Goal: Navigation & Orientation: Find specific page/section

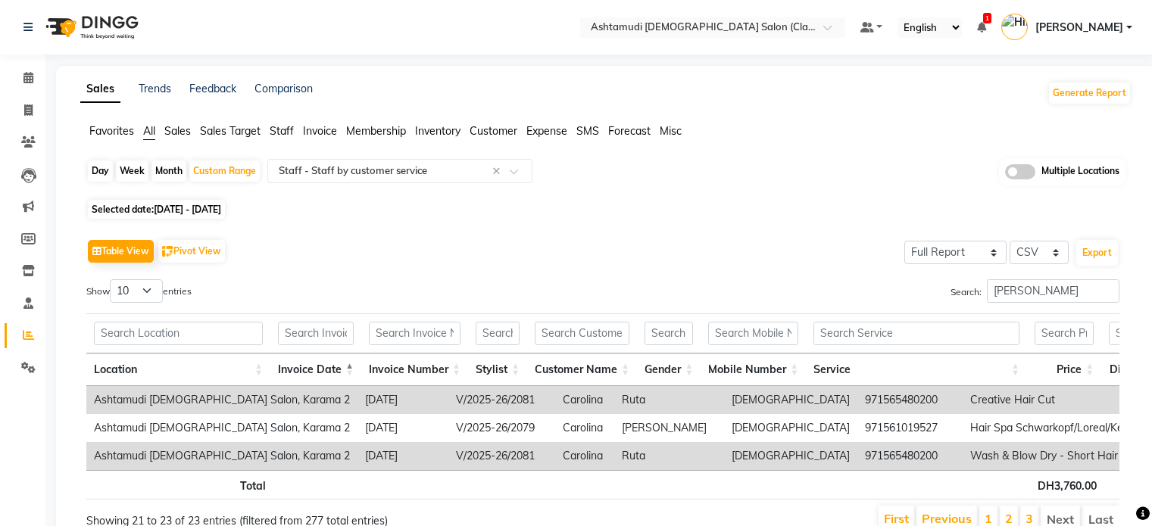
select select "full_report"
select select "csv"
click at [39, 74] on span at bounding box center [28, 78] width 27 height 17
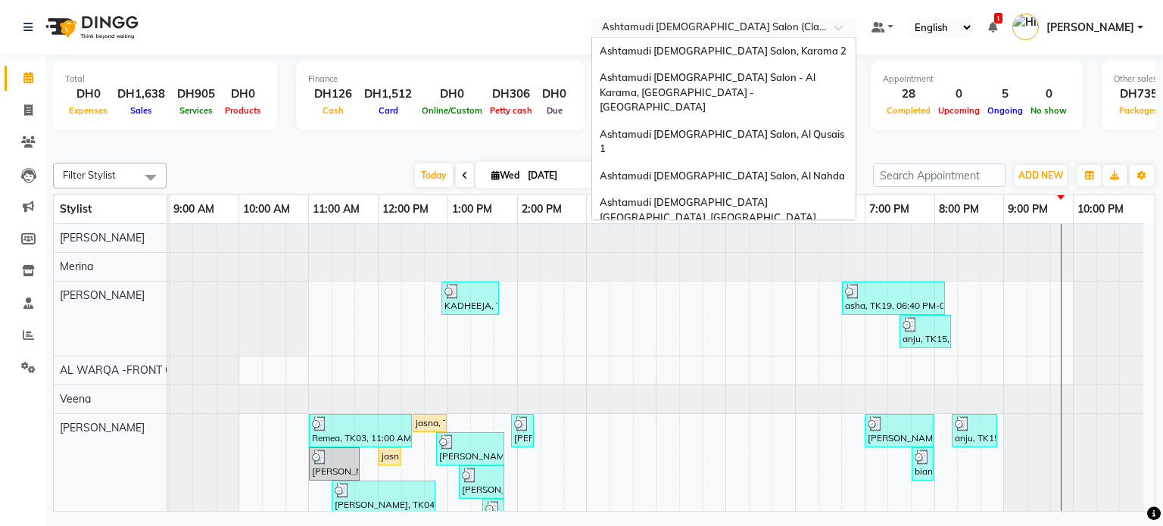
click at [748, 26] on input "text" at bounding box center [709, 28] width 220 height 15
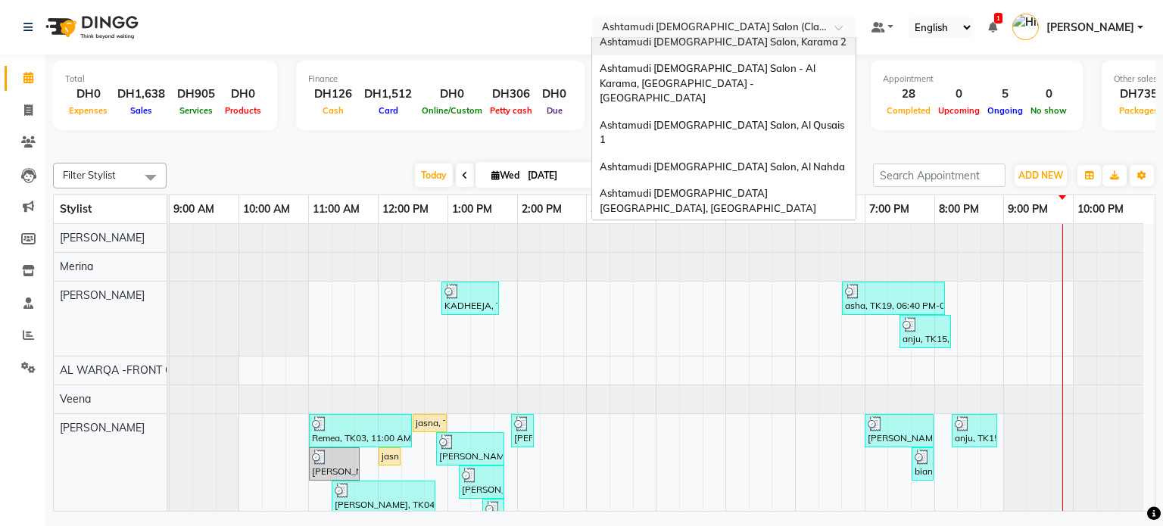
click at [747, 51] on div "Ashtamudi [DEMOGRAPHIC_DATA] Salon, Karama 2" at bounding box center [724, 42] width 264 height 27
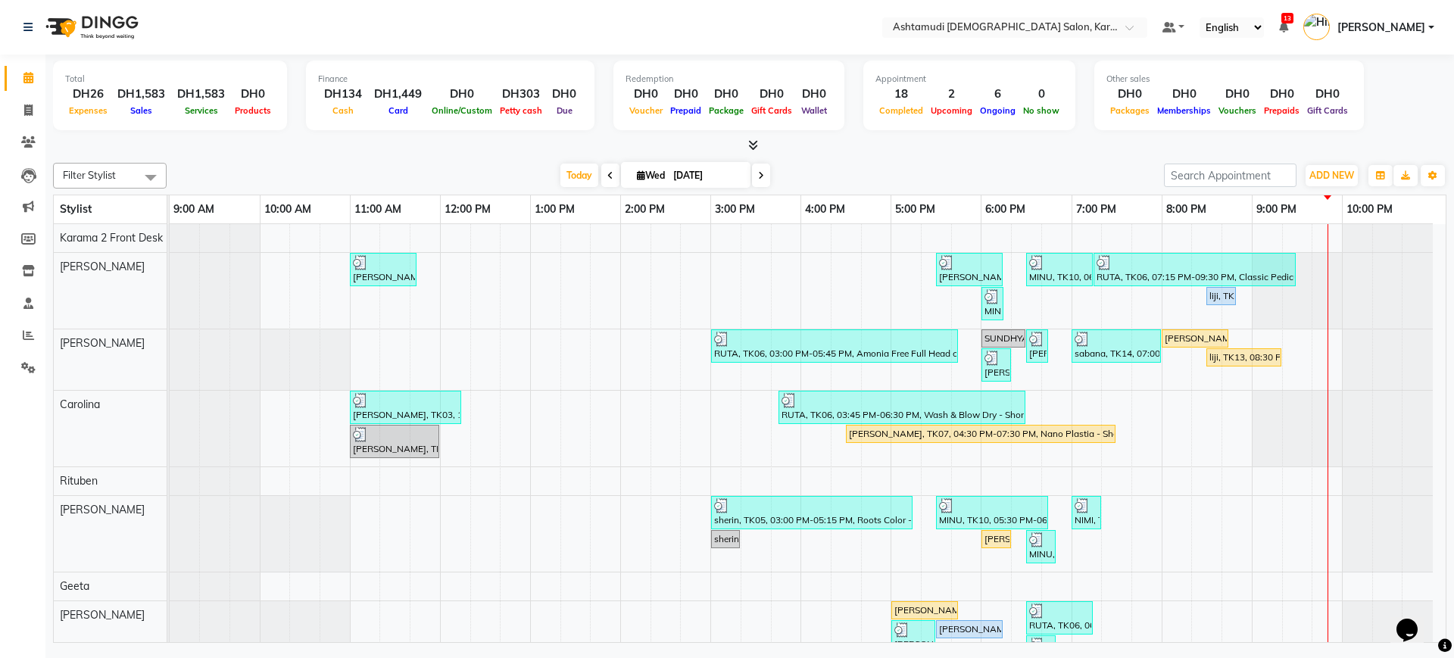
click at [957, 161] on div "Filter Stylist Select All Babitha Carolina Farsana Begum Geeta Jyothi Krishna K…" at bounding box center [750, 400] width 1394 height 486
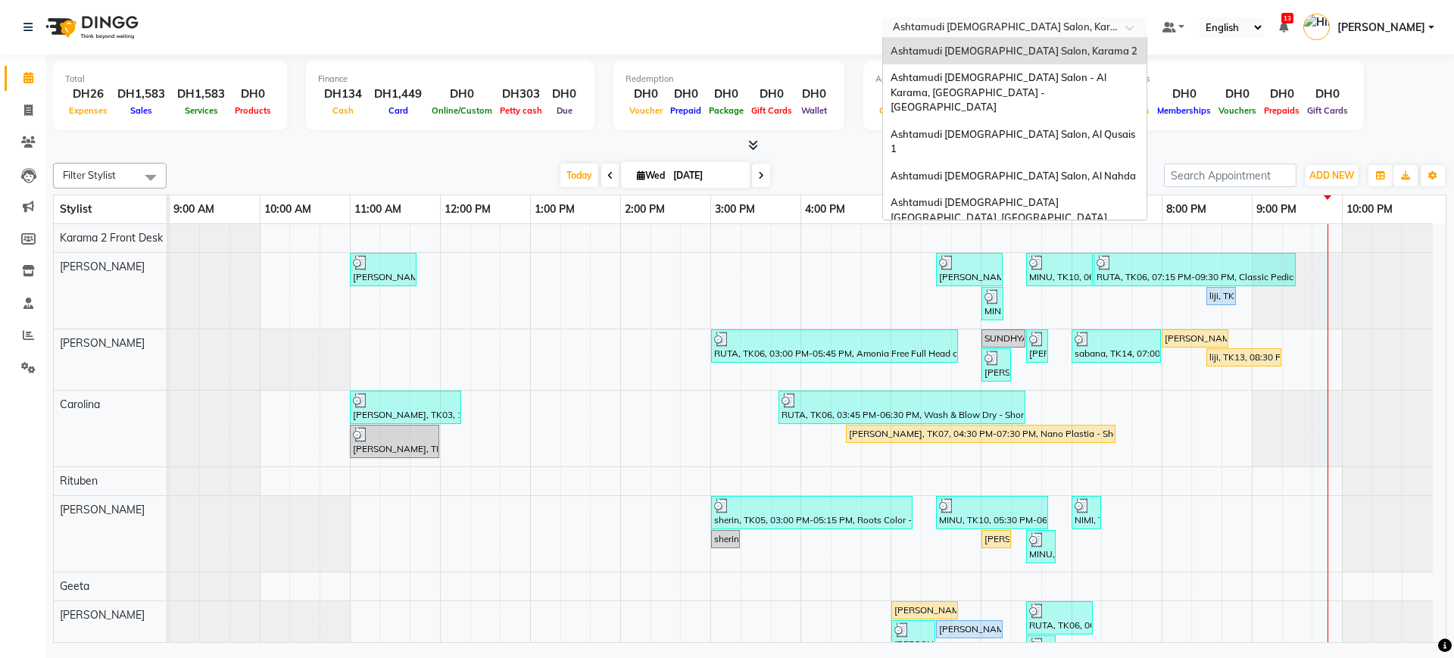
click at [996, 24] on input "text" at bounding box center [1000, 28] width 220 height 15
click at [988, 74] on span "Ashtamudi [DEMOGRAPHIC_DATA] Salon - Al Karama, [GEOGRAPHIC_DATA] -[GEOGRAPHIC_…" at bounding box center [1000, 92] width 218 height 42
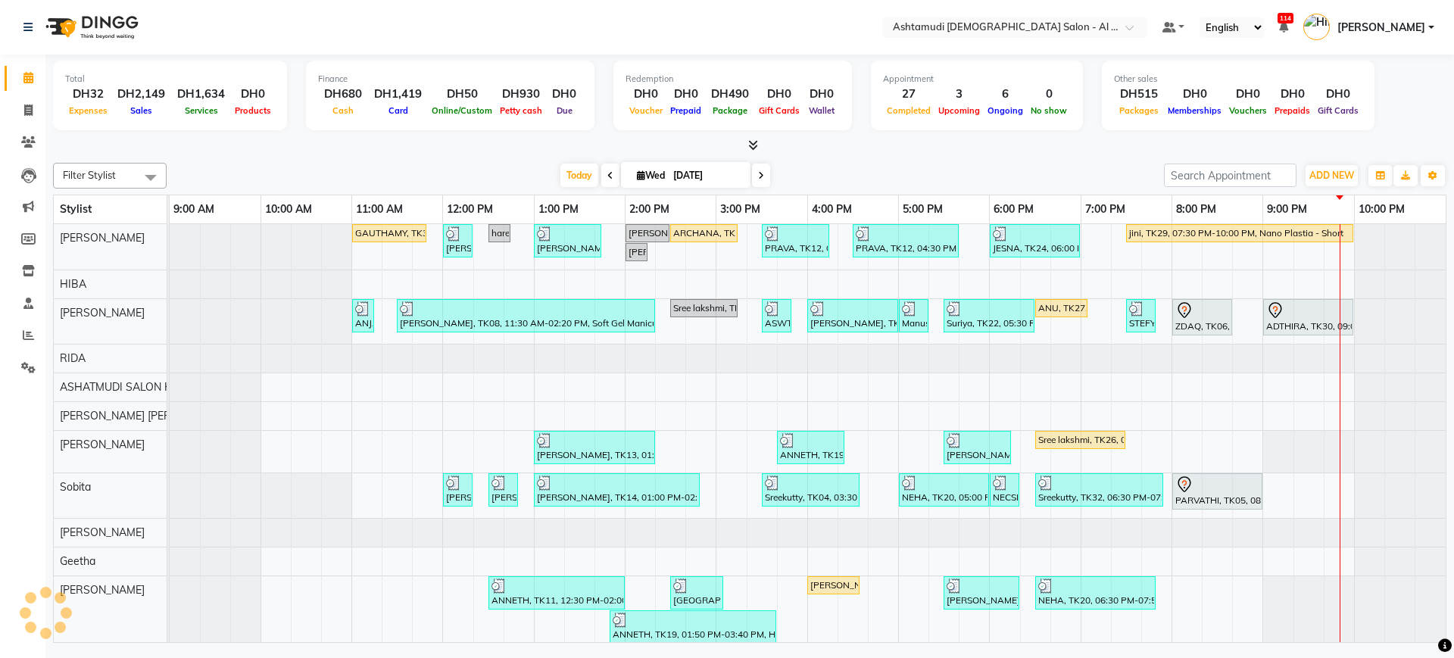
select select "en"
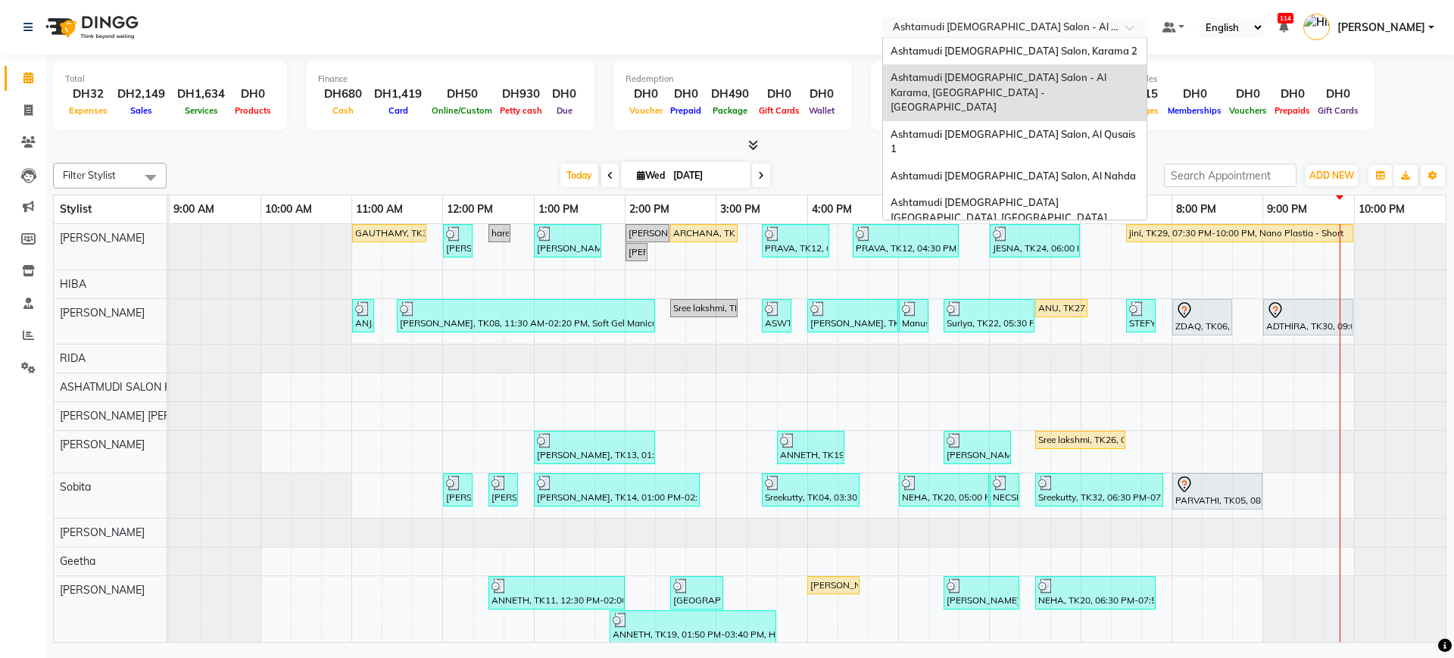
click at [976, 33] on input "text" at bounding box center [1000, 28] width 220 height 15
click at [963, 128] on div "Ashtamudi [DEMOGRAPHIC_DATA] Salon, Al Qusais 1" at bounding box center [1015, 142] width 264 height 42
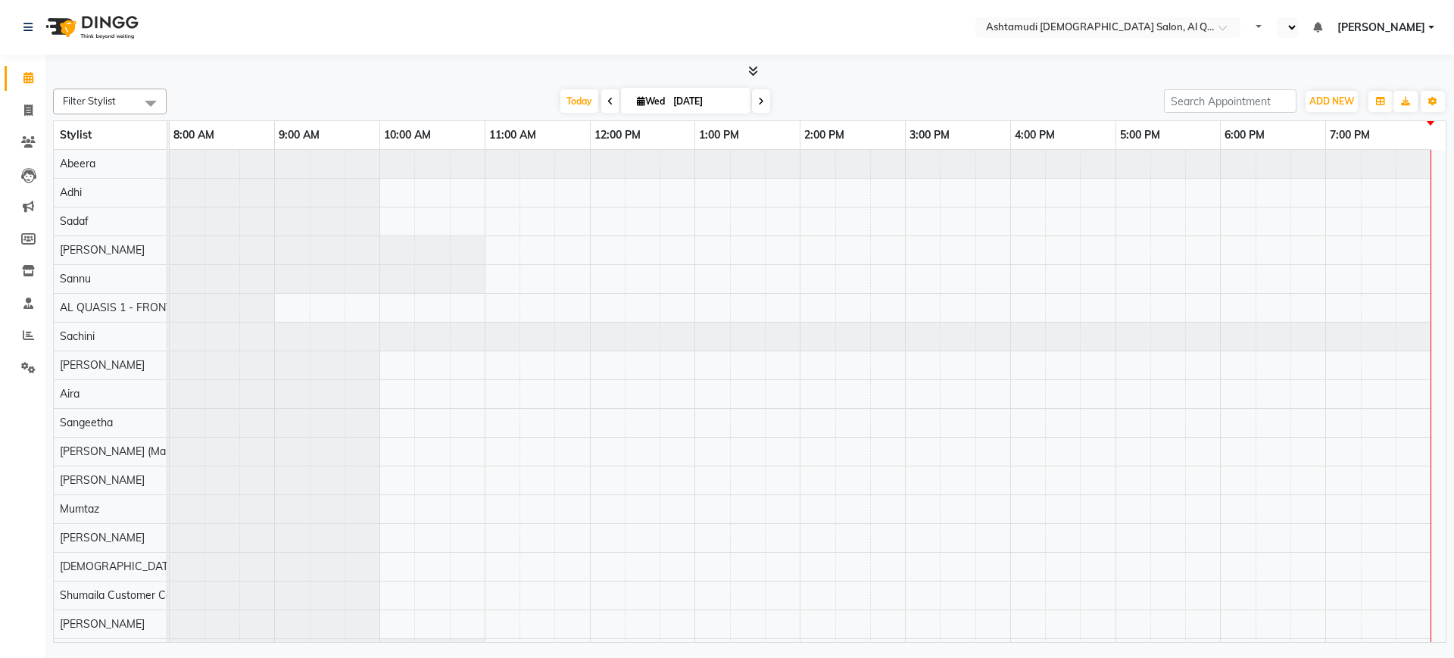
select select "en"
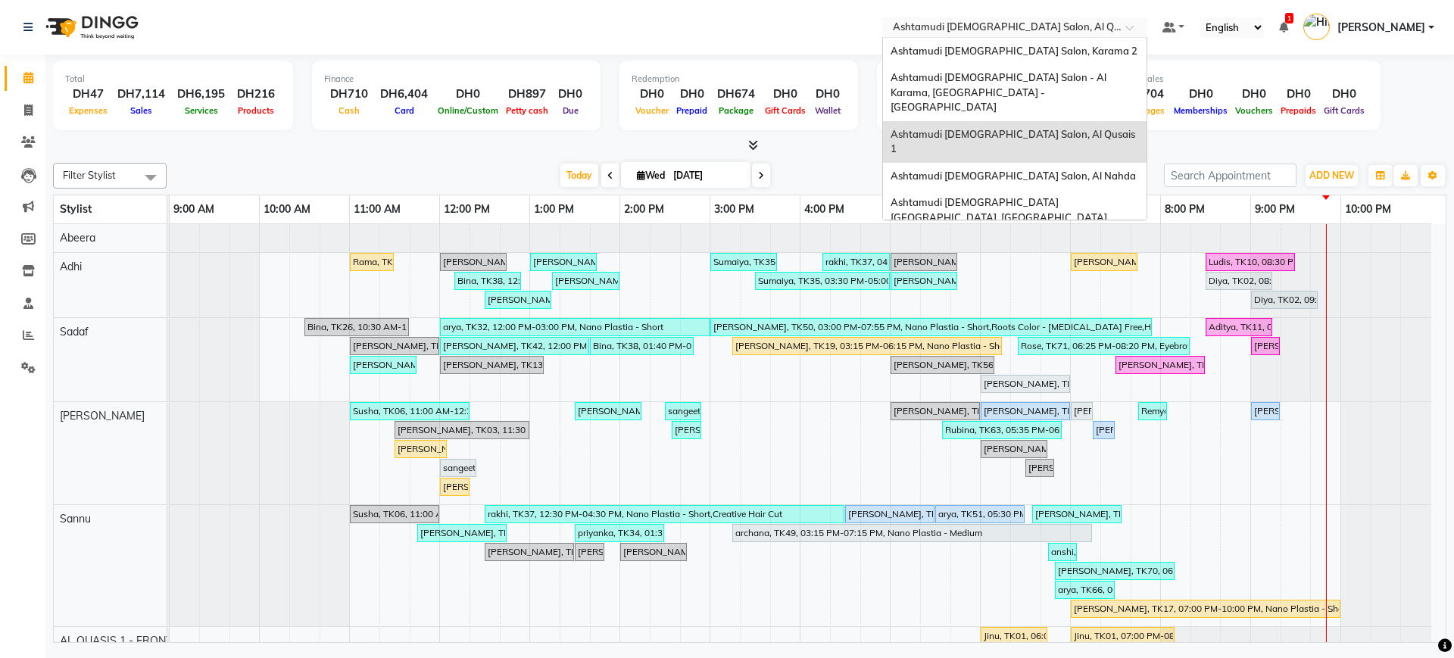
click at [960, 31] on input "text" at bounding box center [1000, 28] width 220 height 15
click at [944, 163] on div "Ashtamudi [DEMOGRAPHIC_DATA] Salon, Al Nahda" at bounding box center [1015, 176] width 264 height 27
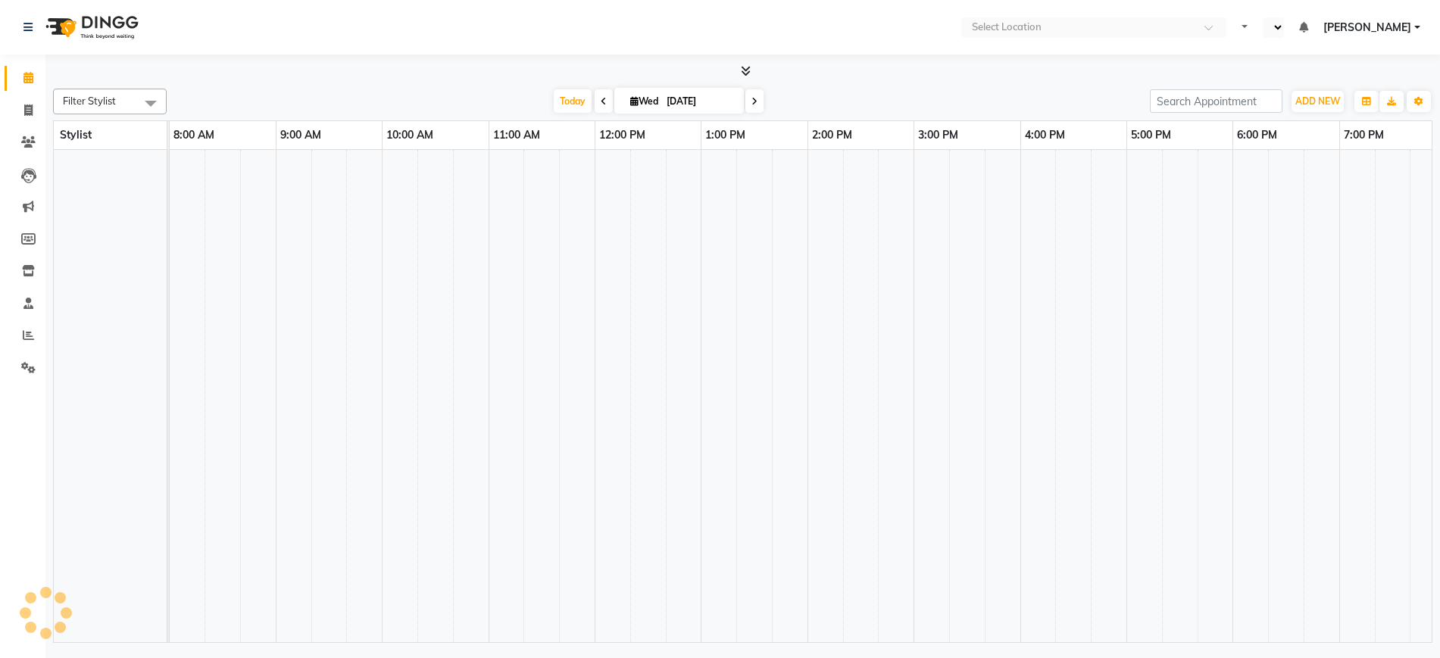
select select "en"
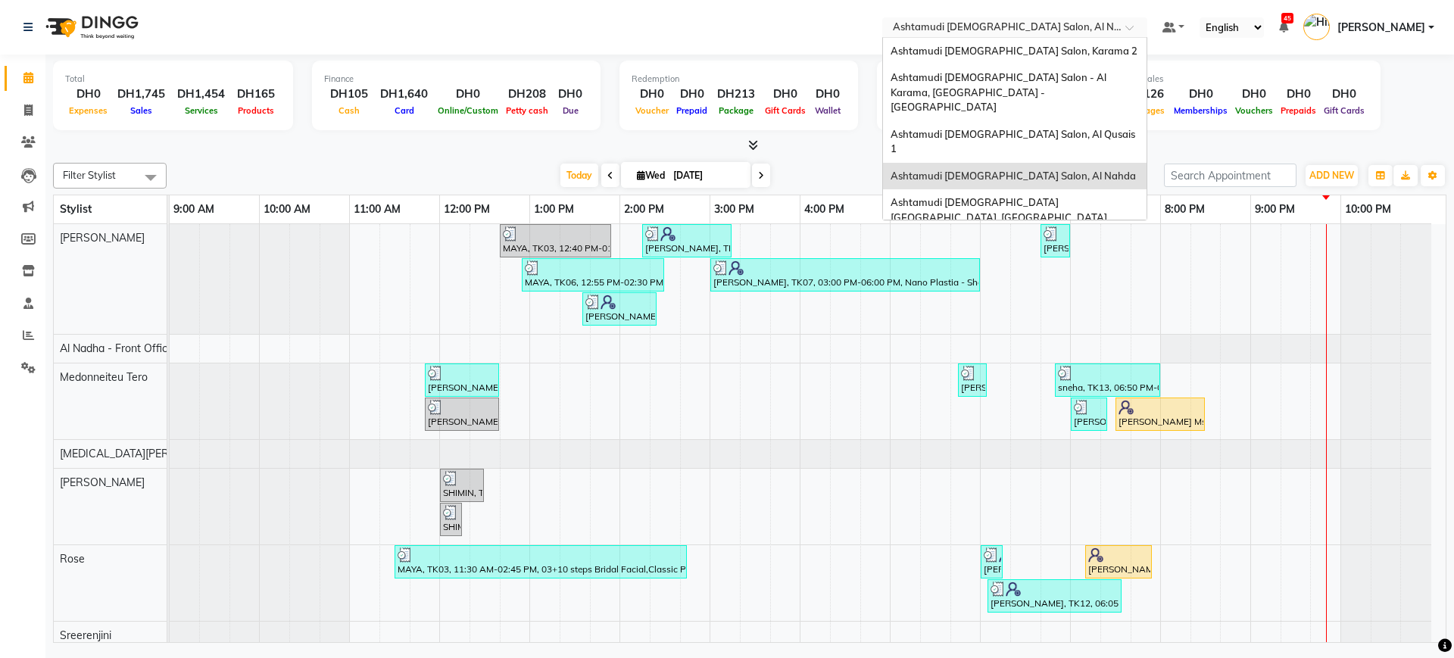
click at [965, 27] on input "text" at bounding box center [1000, 28] width 220 height 15
click at [1004, 196] on span "Ashtamudi [DEMOGRAPHIC_DATA] [GEOGRAPHIC_DATA], [GEOGRAPHIC_DATA]" at bounding box center [999, 209] width 217 height 27
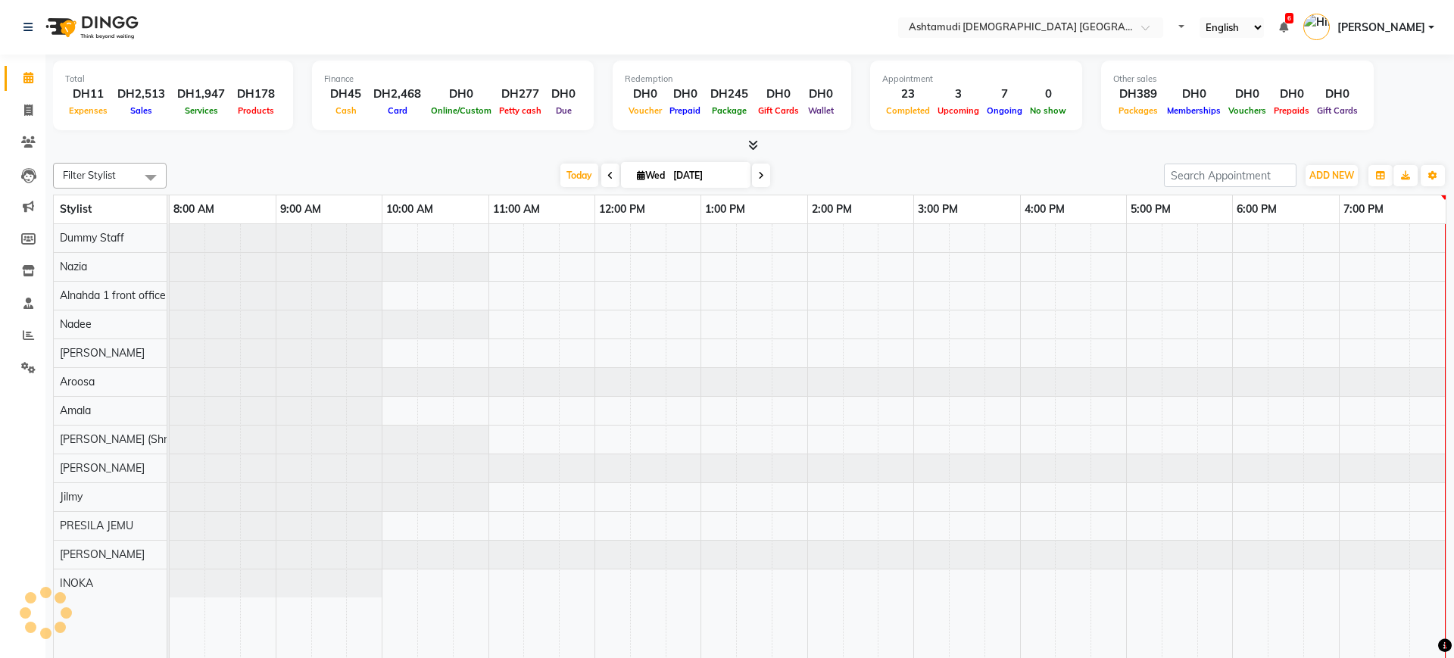
select select "en"
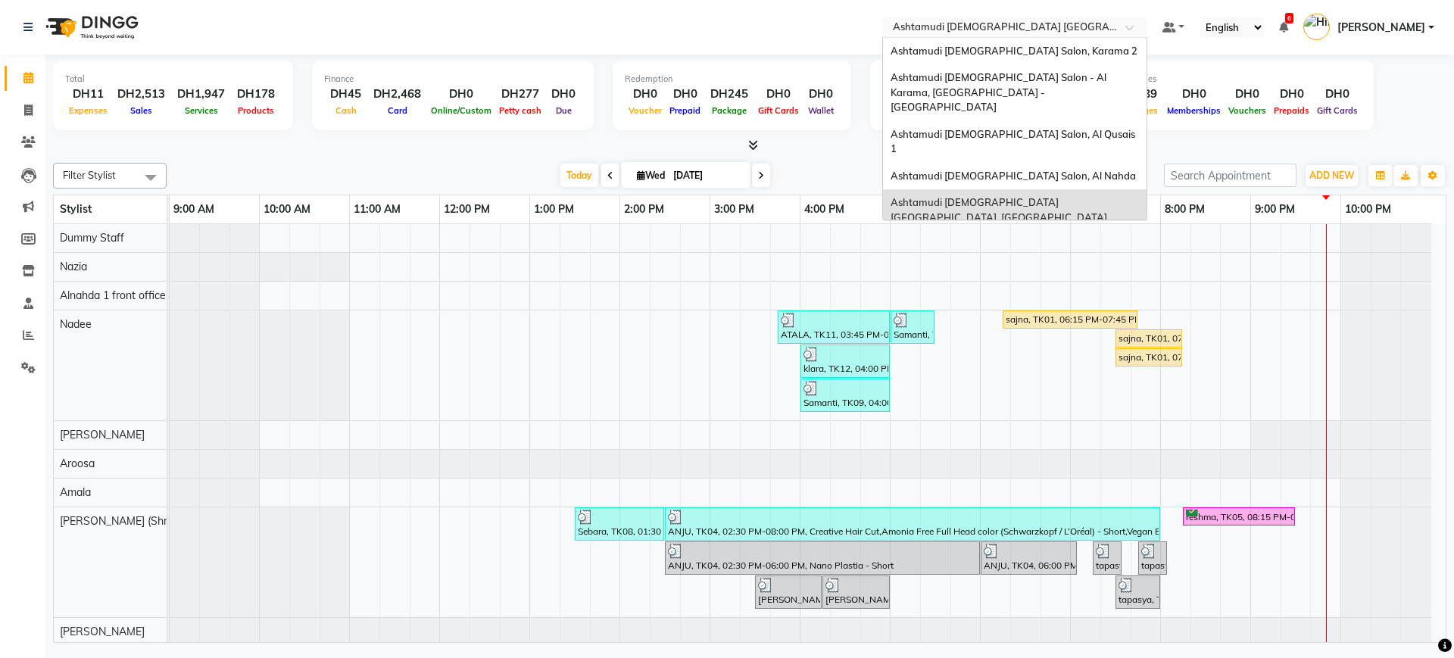
click at [955, 27] on input "text" at bounding box center [1000, 28] width 220 height 15
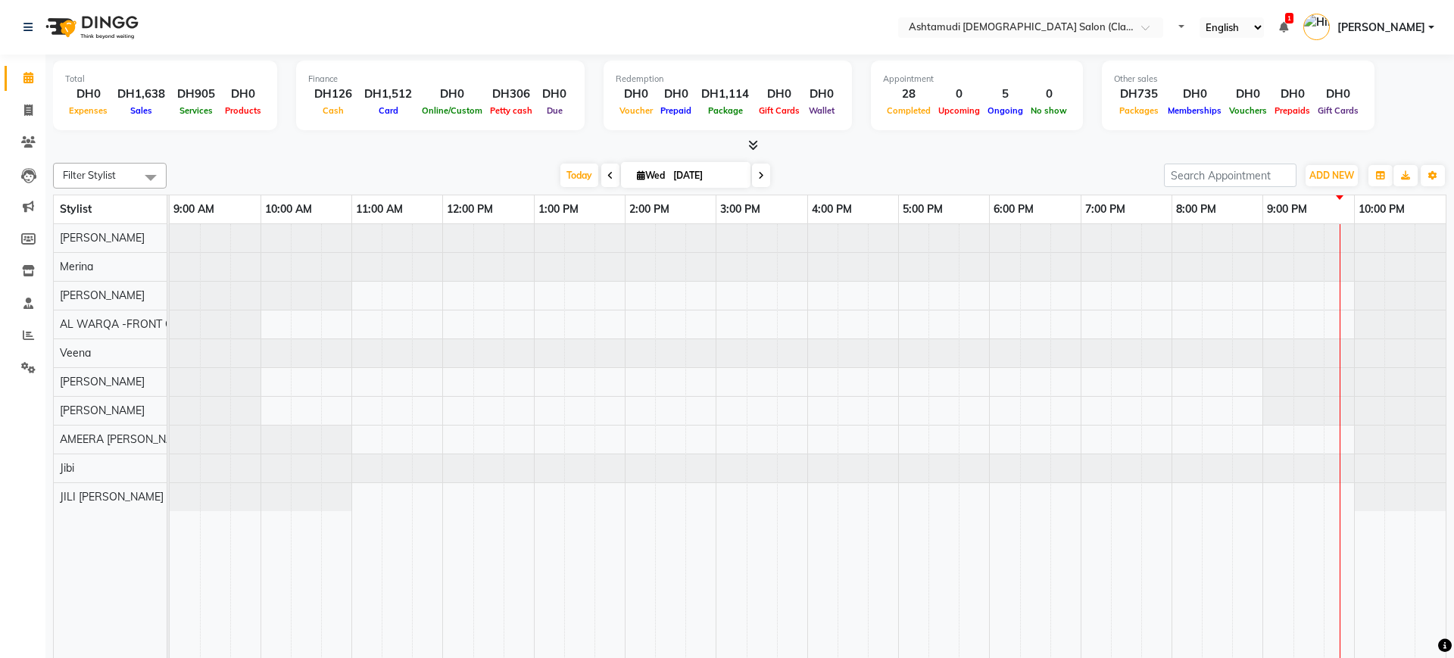
select select "en"
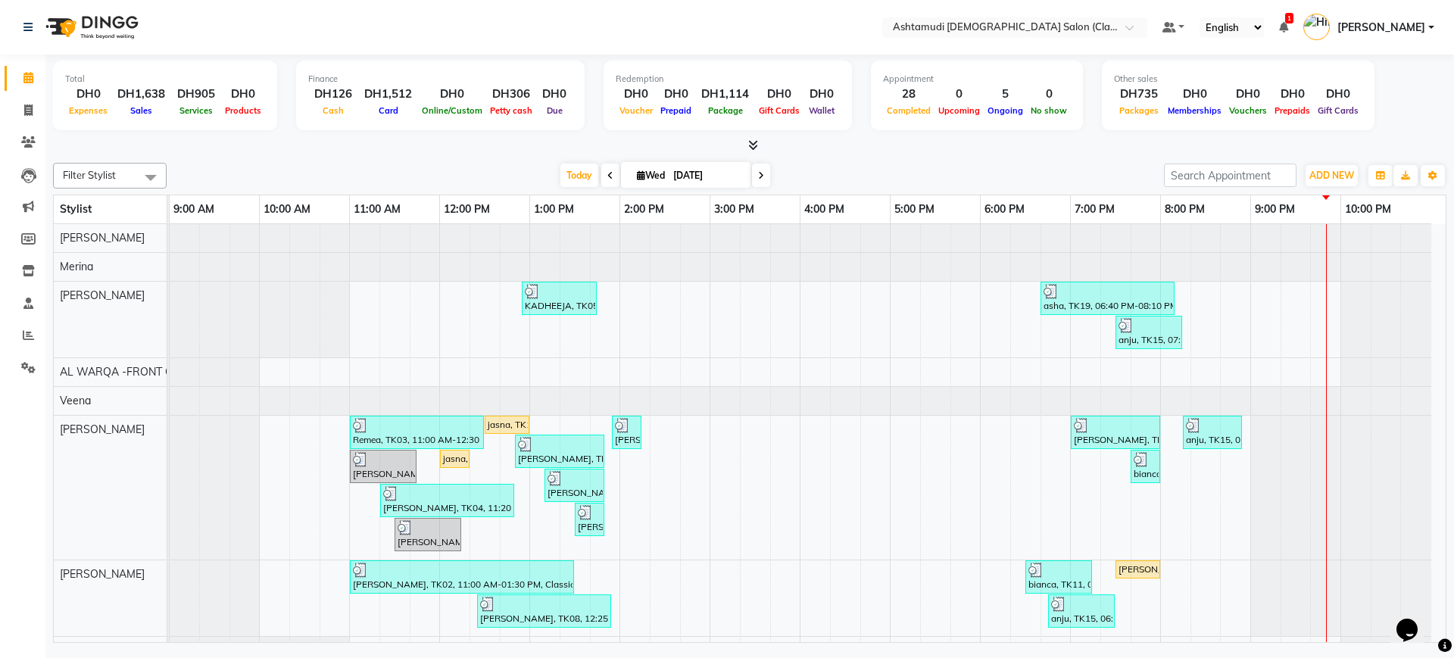
click at [936, 124] on div "Appointment 28 Completed 0 Upcoming 5 Ongoing 0 No show" at bounding box center [977, 96] width 212 height 70
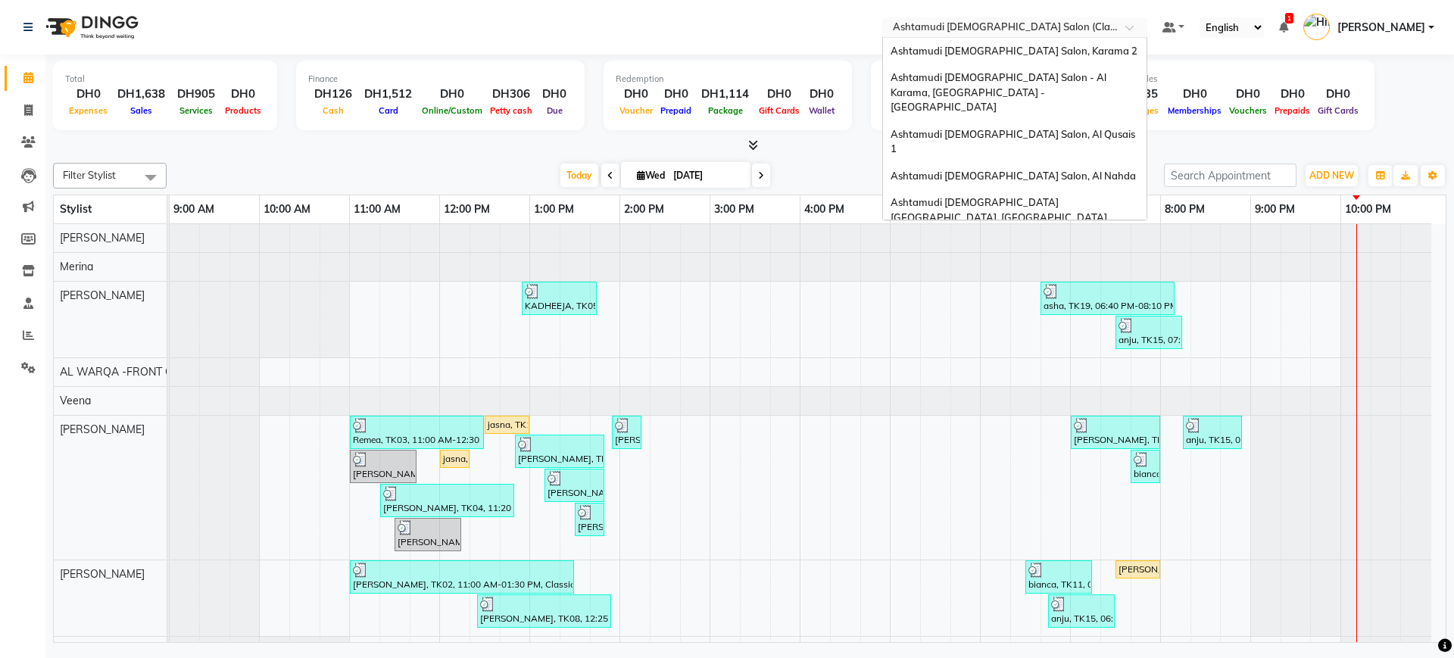
click at [1059, 33] on input "text" at bounding box center [1000, 28] width 220 height 15
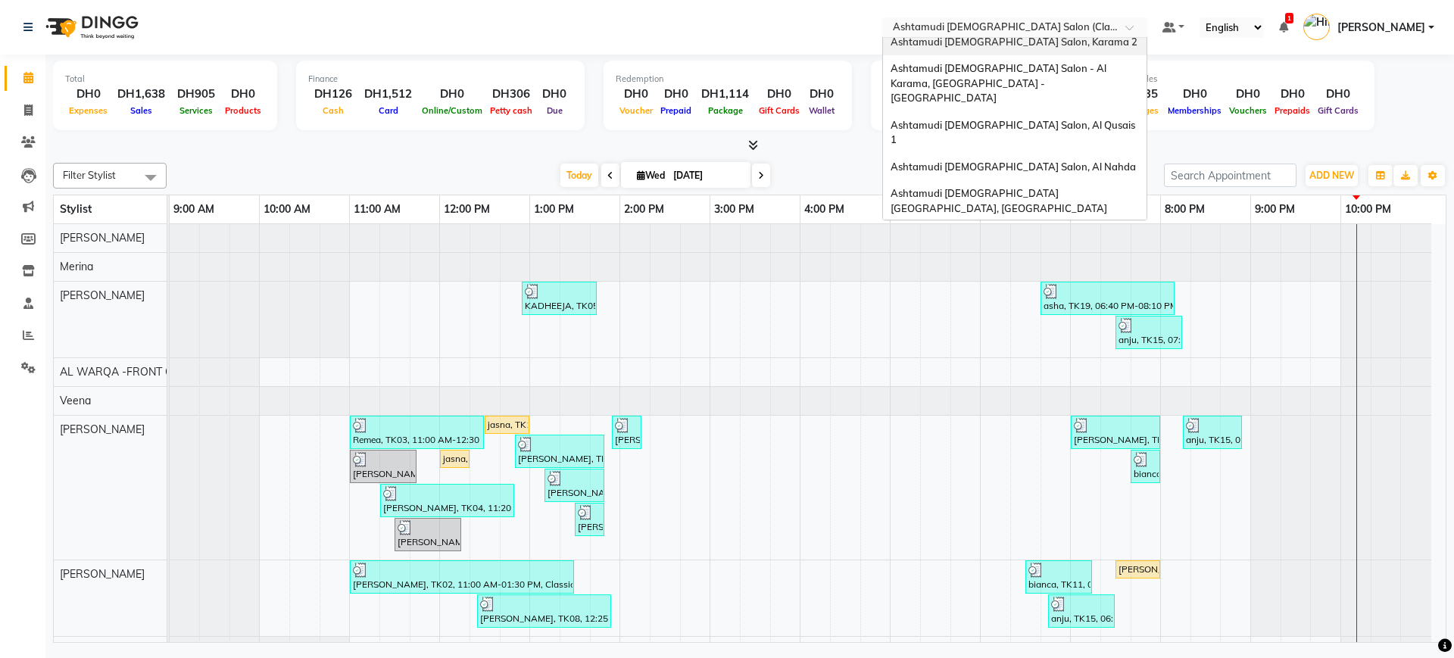
click at [1051, 54] on div "Ashtamudi Ladies Salon, Karama 2" at bounding box center [1015, 42] width 264 height 27
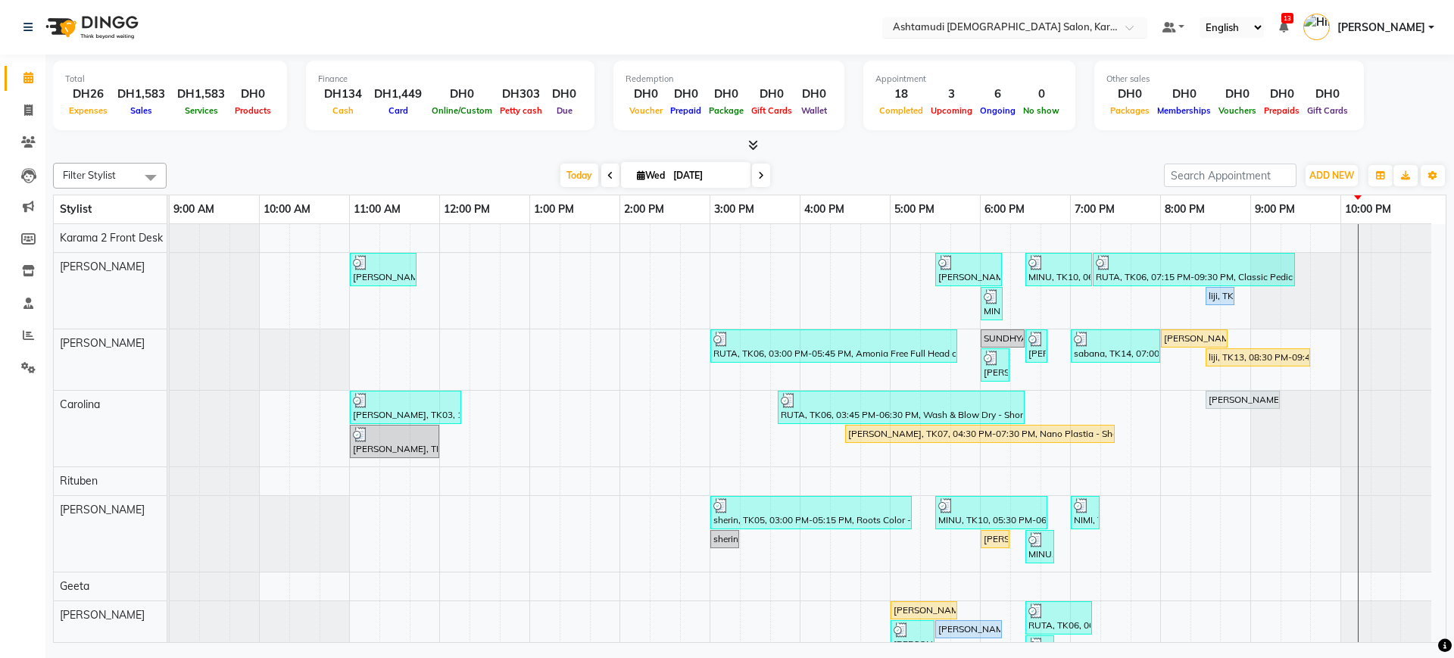
click at [1015, 26] on input "text" at bounding box center [1000, 28] width 220 height 15
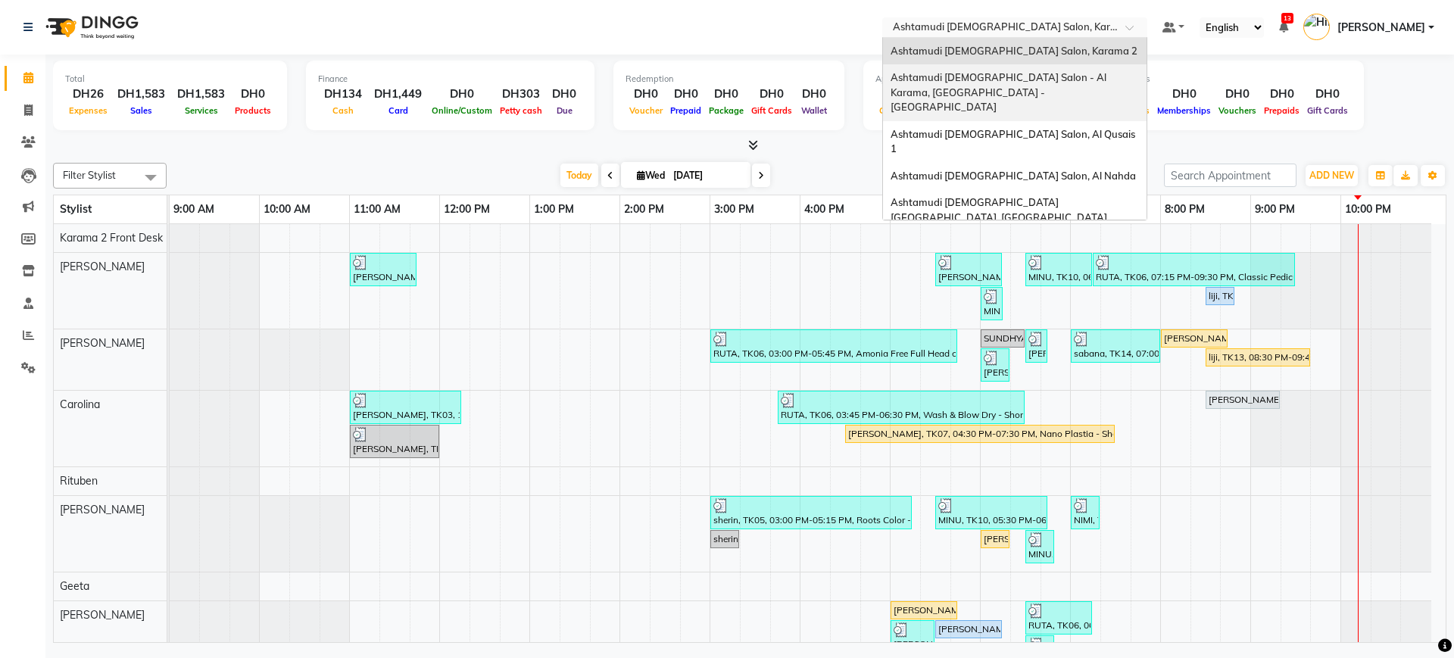
click at [993, 78] on span "Ashtamudi [DEMOGRAPHIC_DATA] Salon - Al Karama, [GEOGRAPHIC_DATA] -[GEOGRAPHIC_…" at bounding box center [1000, 92] width 218 height 42
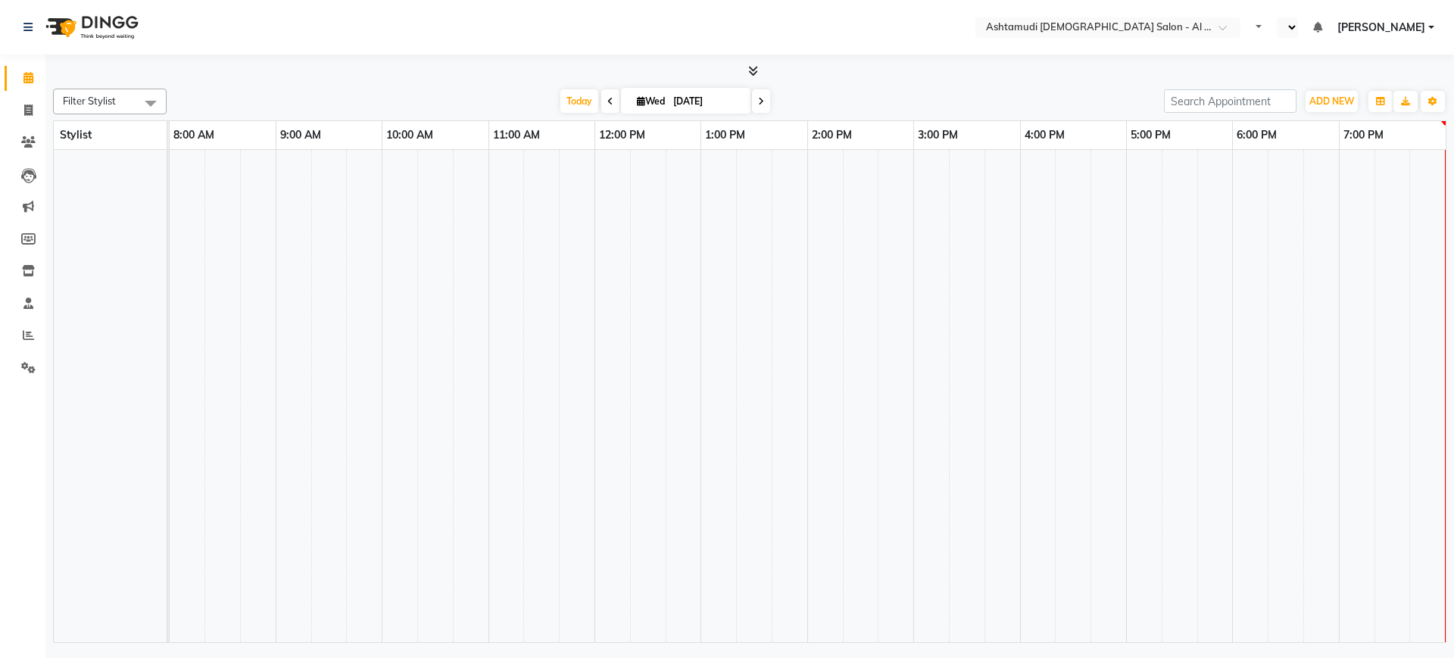
select select "en"
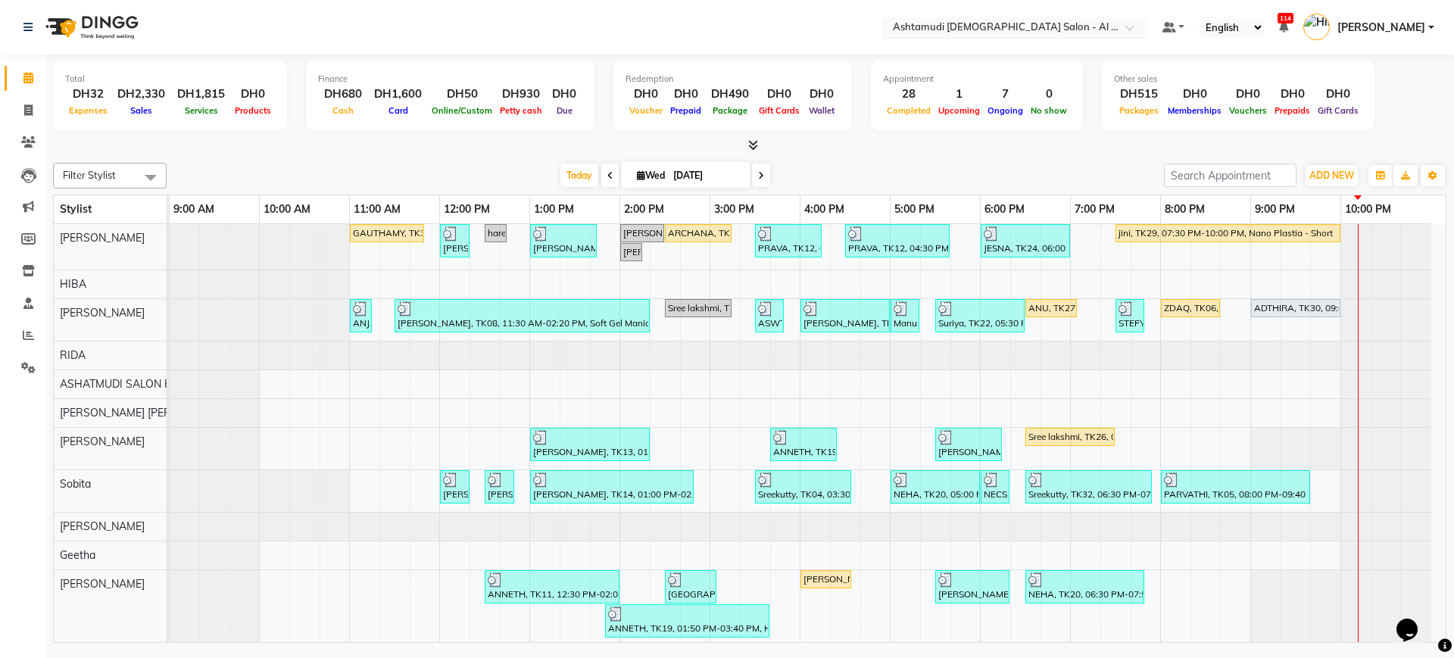
click at [970, 27] on input "text" at bounding box center [1000, 28] width 220 height 15
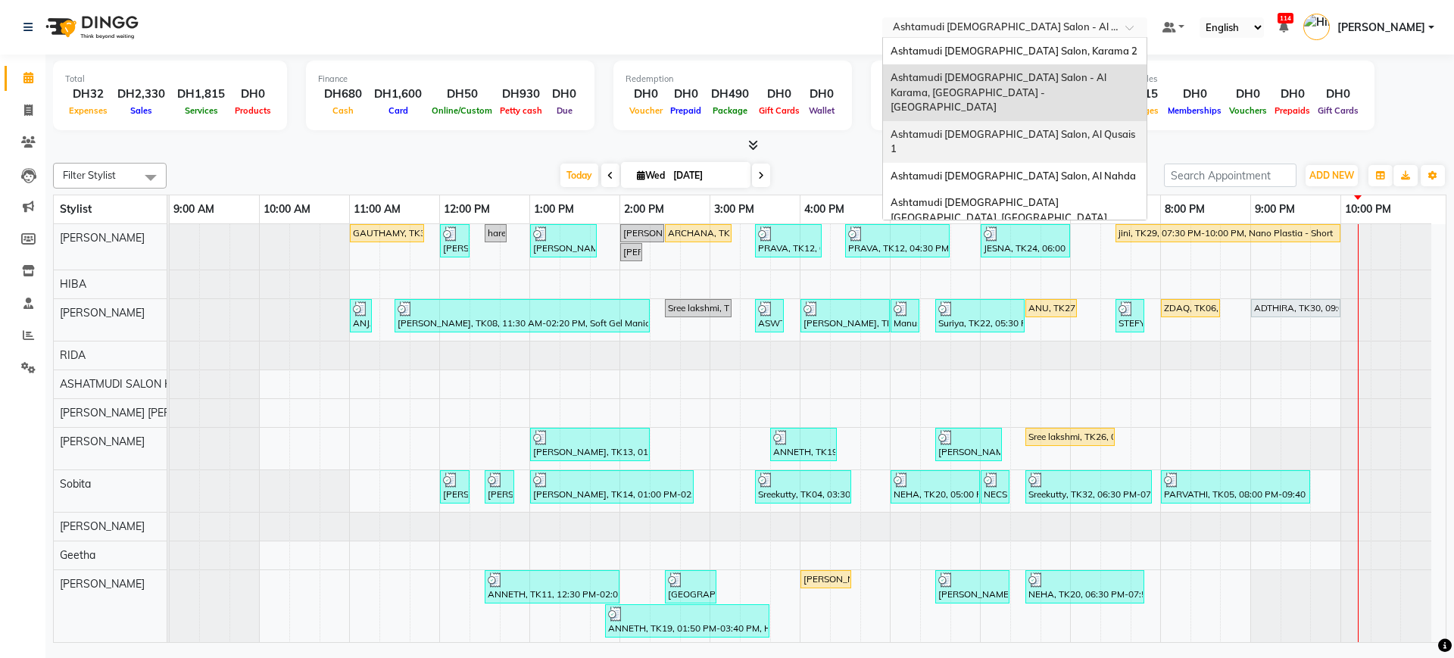
click at [985, 128] on span "Ashtamudi [DEMOGRAPHIC_DATA] Salon, Al Qusais 1" at bounding box center [1014, 141] width 247 height 27
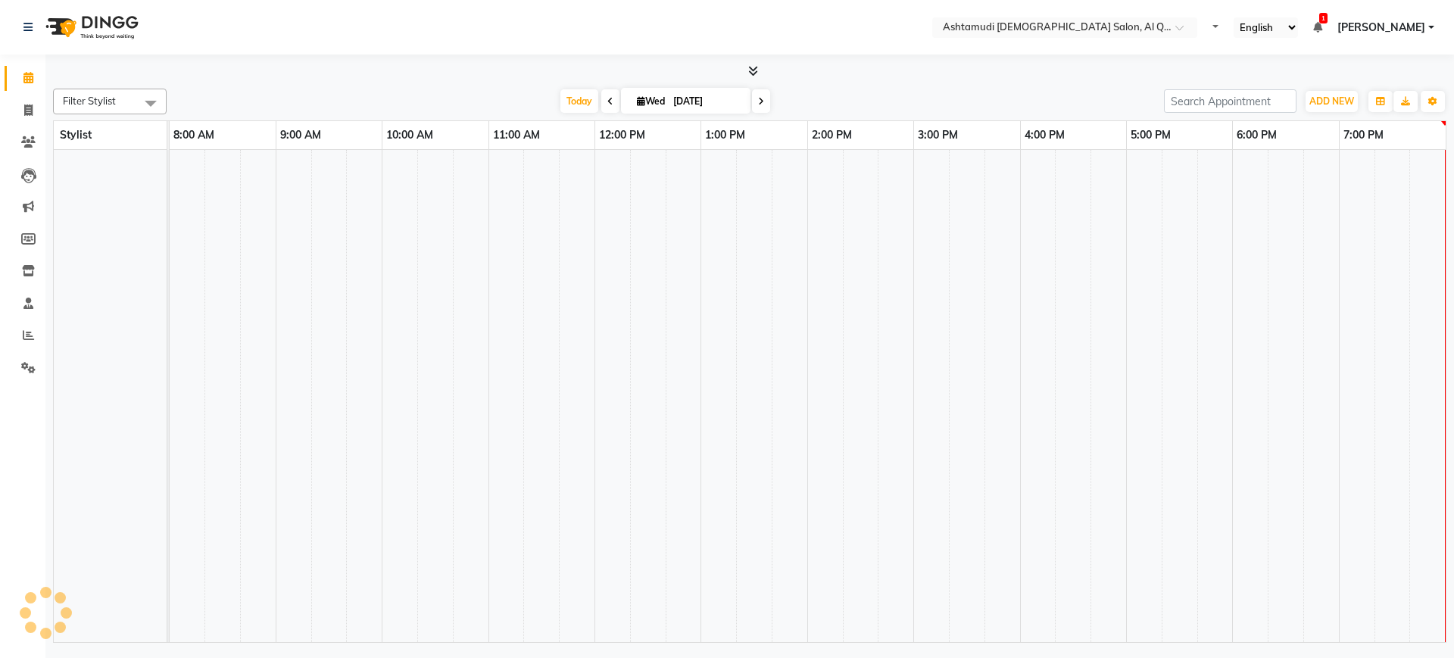
select select "en"
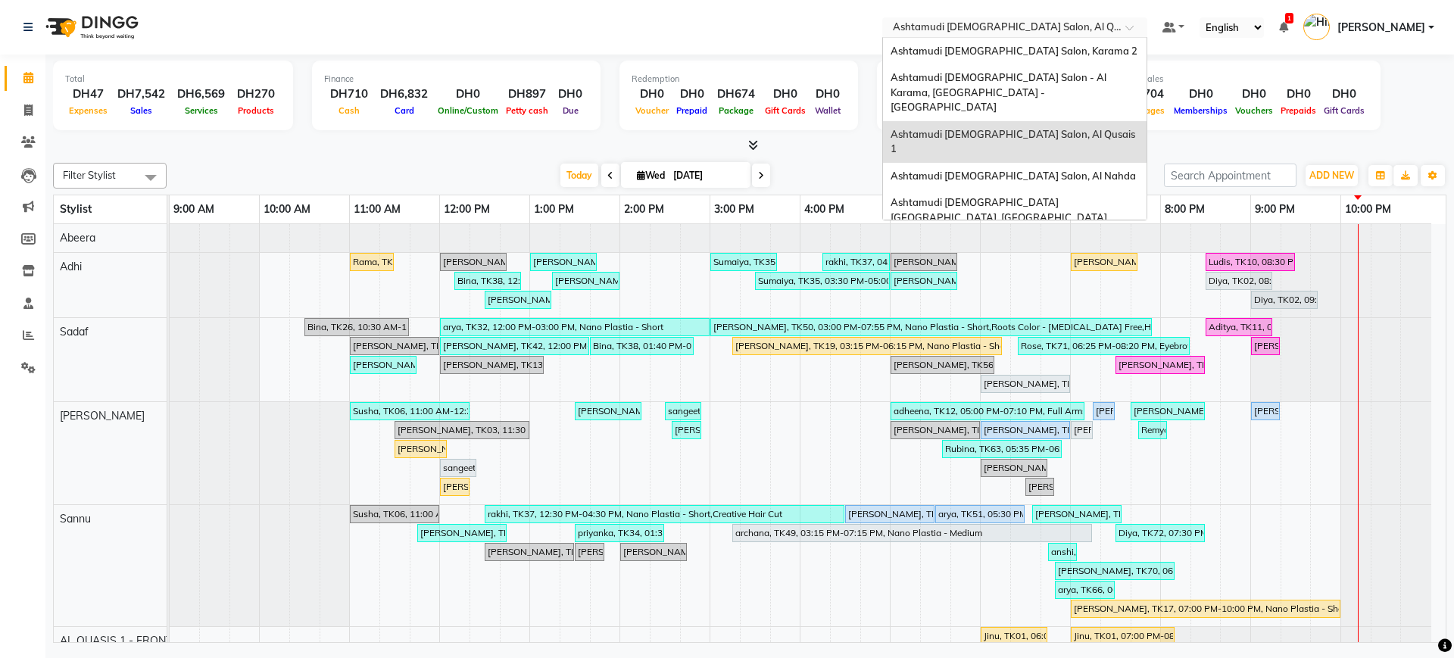
click at [985, 24] on input "text" at bounding box center [1000, 28] width 220 height 15
click at [974, 170] on span "Ashtamudi [DEMOGRAPHIC_DATA] Salon, Al Nahda" at bounding box center [1013, 176] width 245 height 12
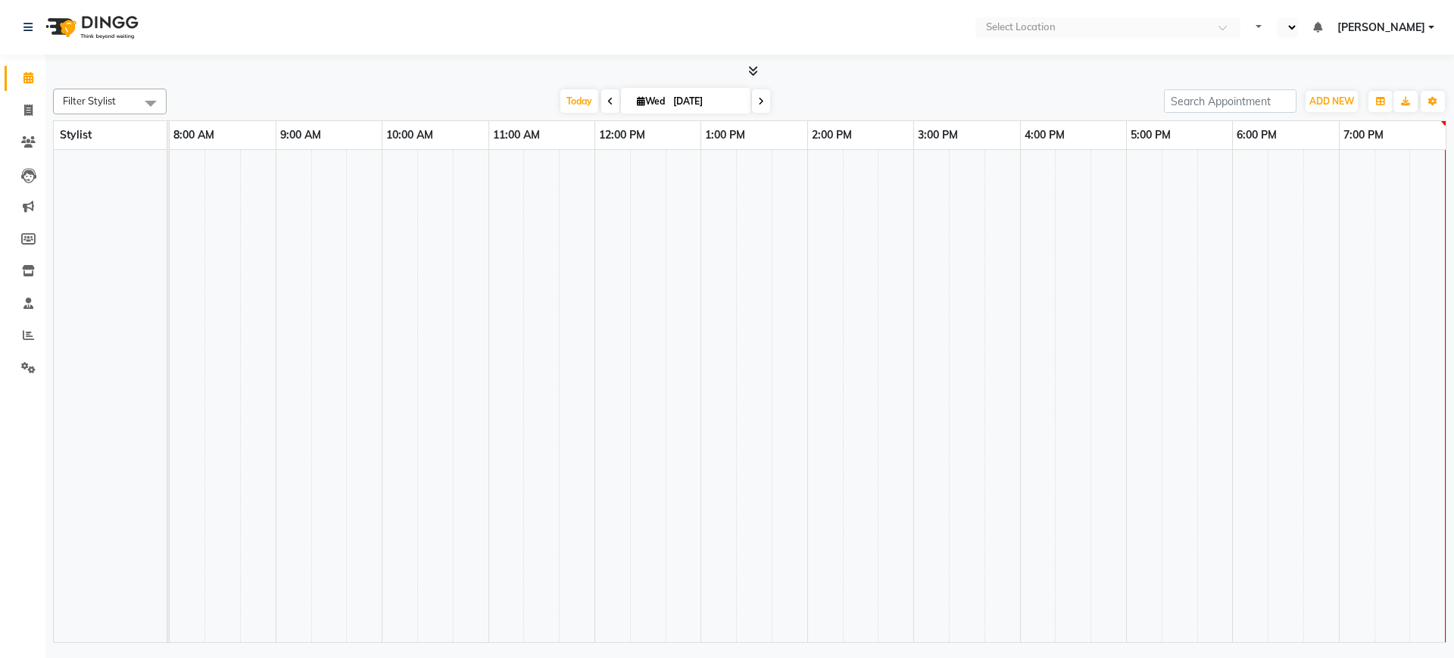
select select "en"
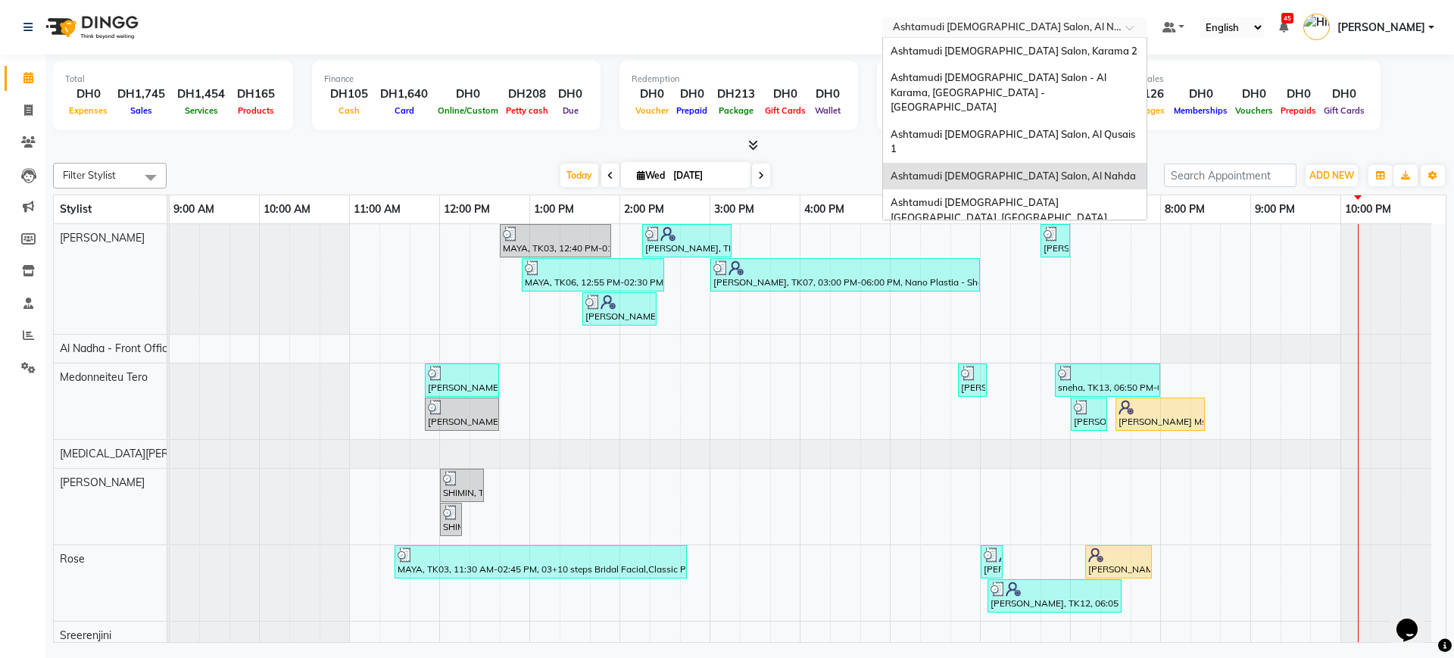
click at [954, 30] on input "text" at bounding box center [1000, 28] width 220 height 15
click at [954, 196] on span "Ashtamudi Ladies Salon Sahara Center, Dubai" at bounding box center [999, 209] width 217 height 27
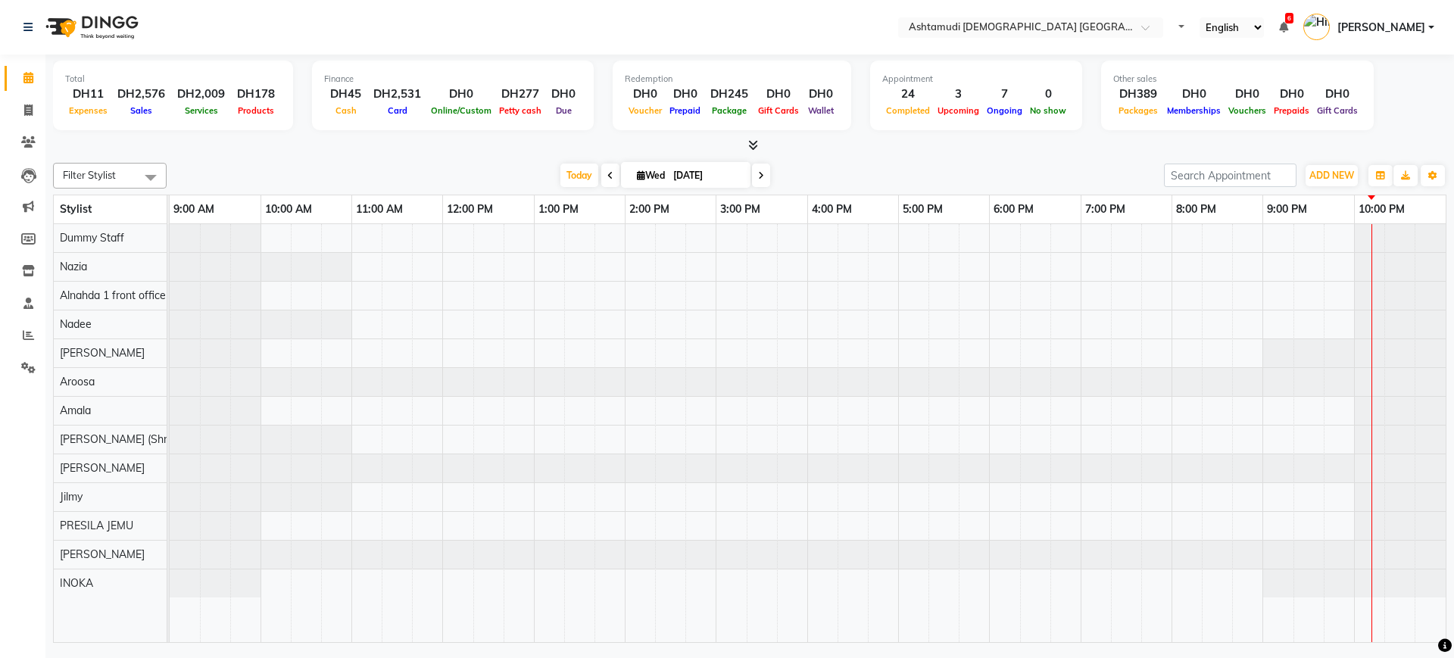
select select "en"
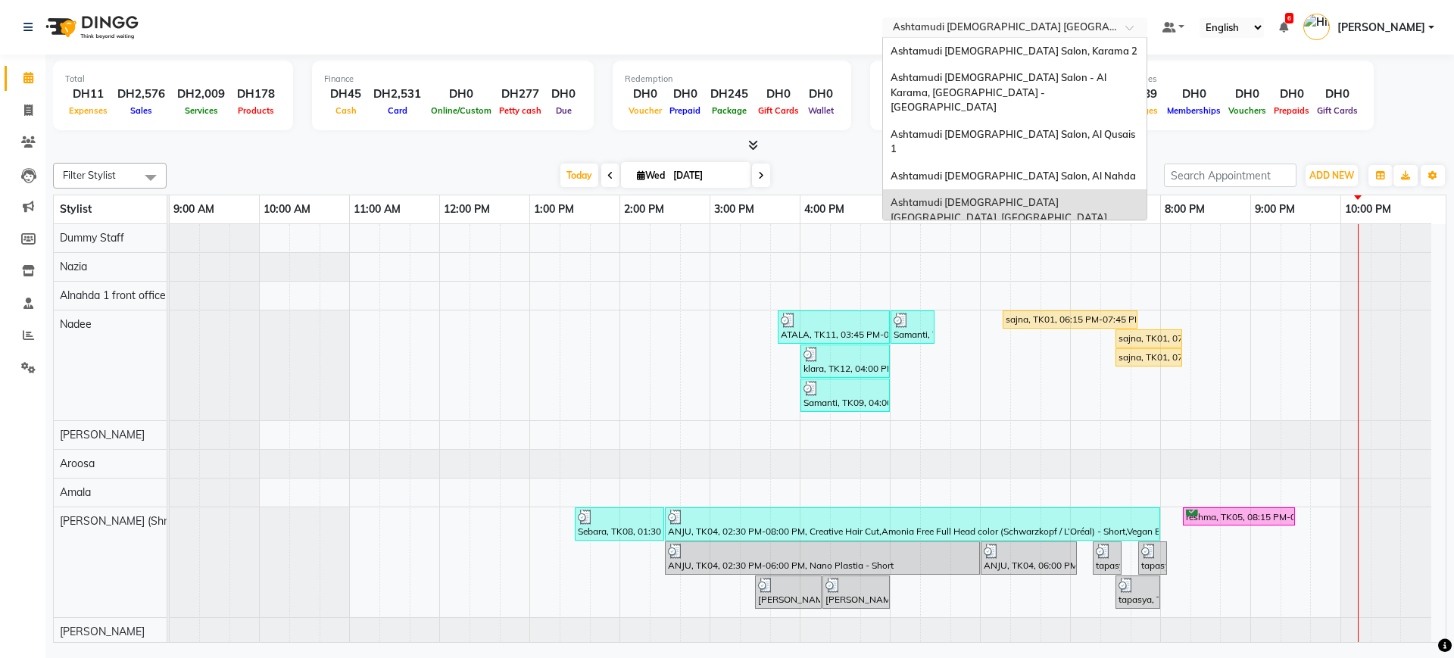
click at [979, 31] on input "text" at bounding box center [1000, 28] width 220 height 15
click at [984, 238] on span "Ashtamudi [DEMOGRAPHIC_DATA] Salon (Classic Touch ) – Al Warqa, Al Warqa" at bounding box center [1009, 251] width 236 height 27
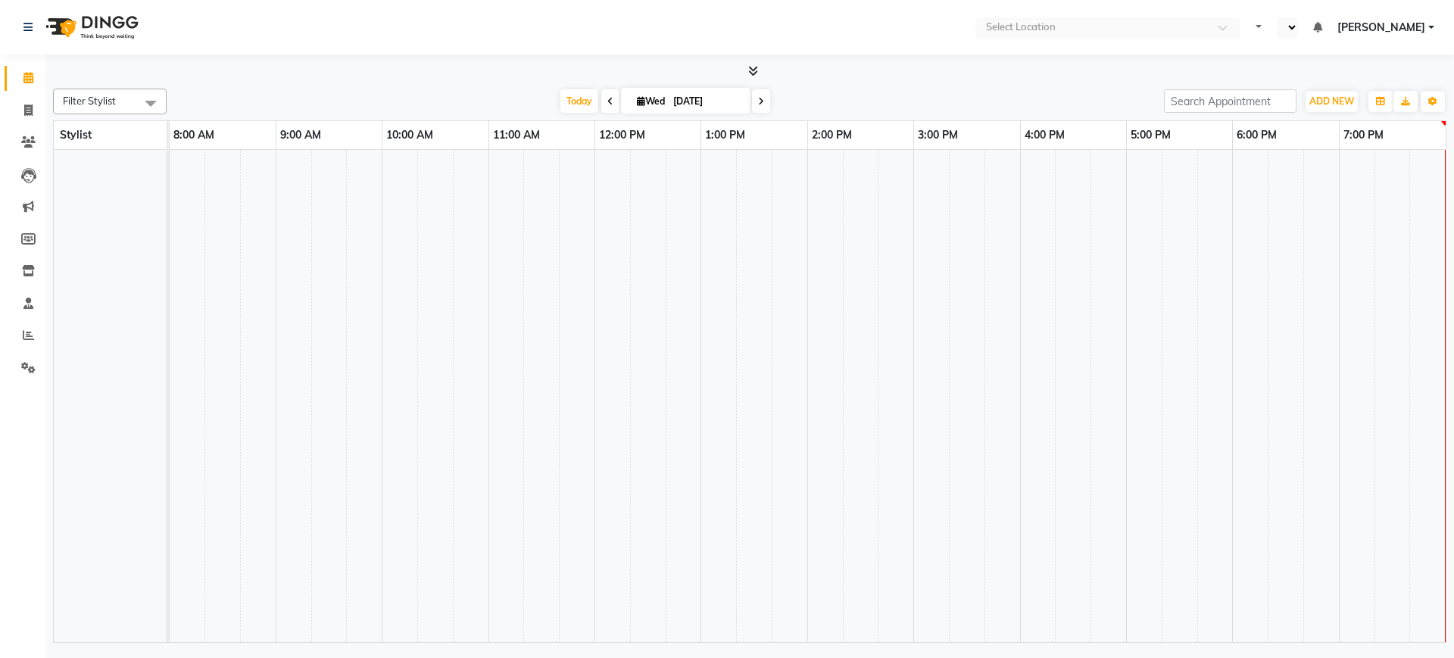
scroll to position [0, 3]
select select "en"
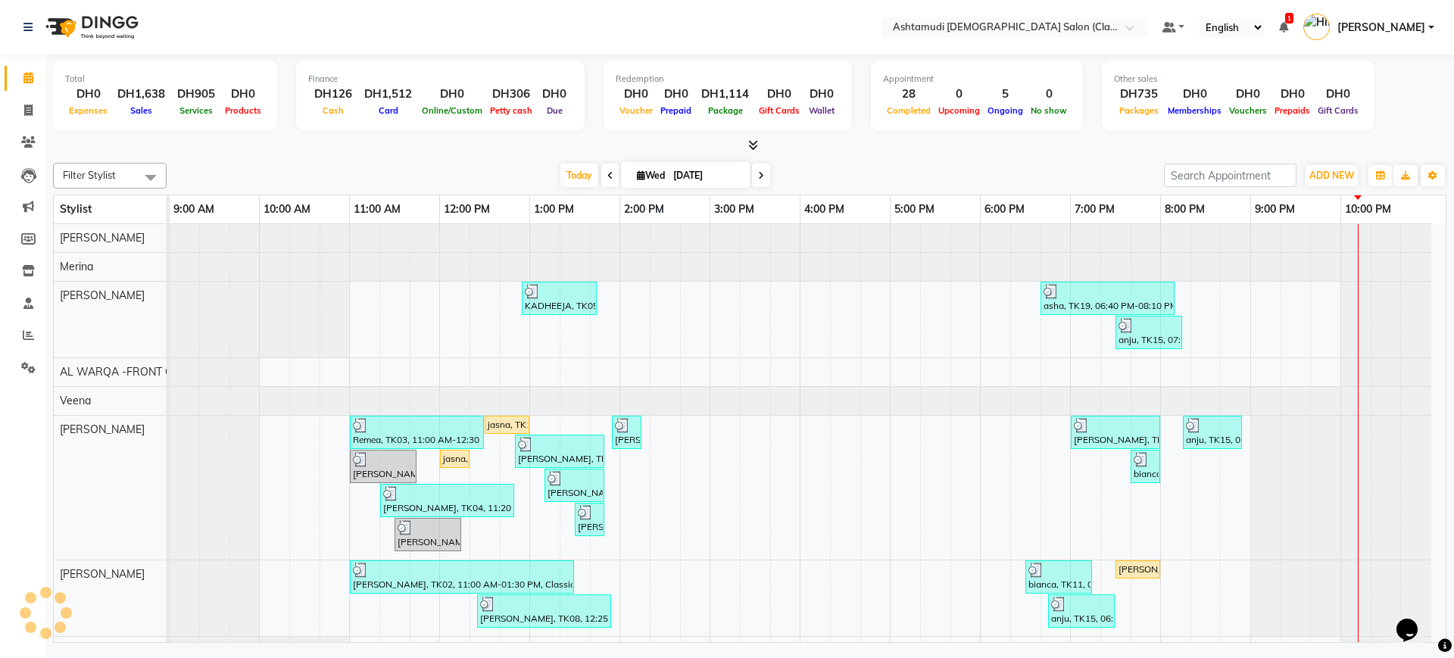
scroll to position [0, 0]
click at [866, 154] on div "Total DH0 Expenses DH1,638 Sales DH905 Services DH0 Products Finance DH126 Cash…" at bounding box center [749, 351] width 1409 height 592
